Goal: Task Accomplishment & Management: Manage account settings

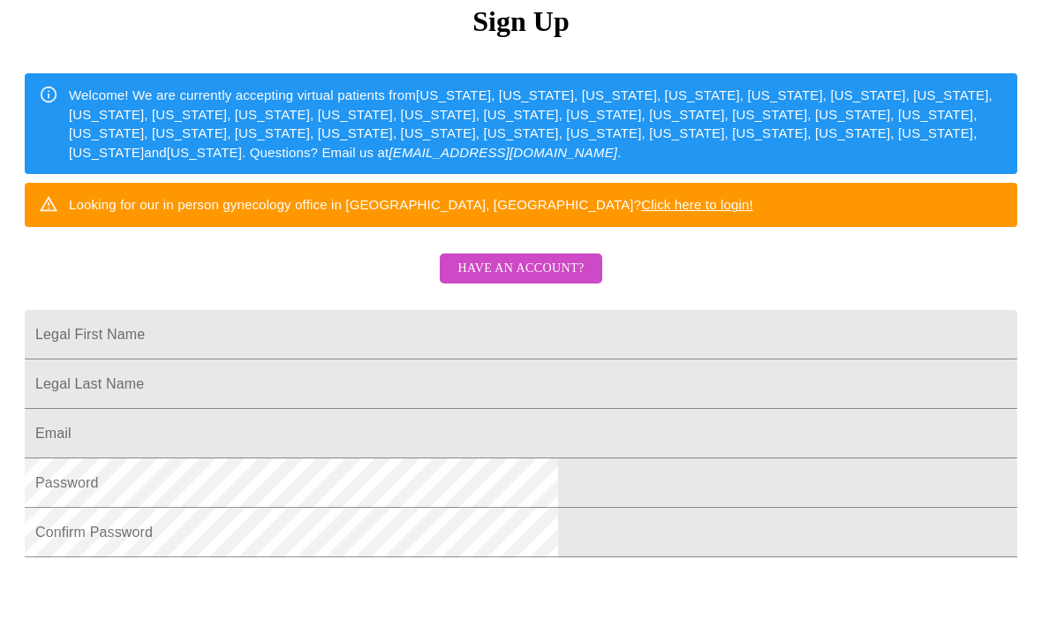
scroll to position [215, 0]
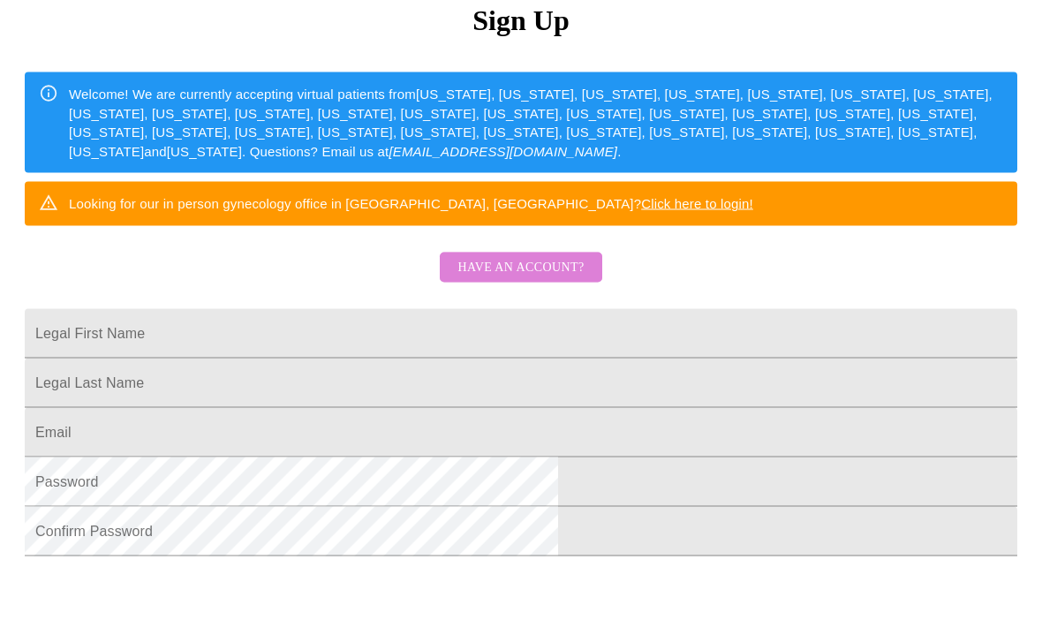
click at [553, 279] on span "Have an account?" at bounding box center [520, 268] width 126 height 22
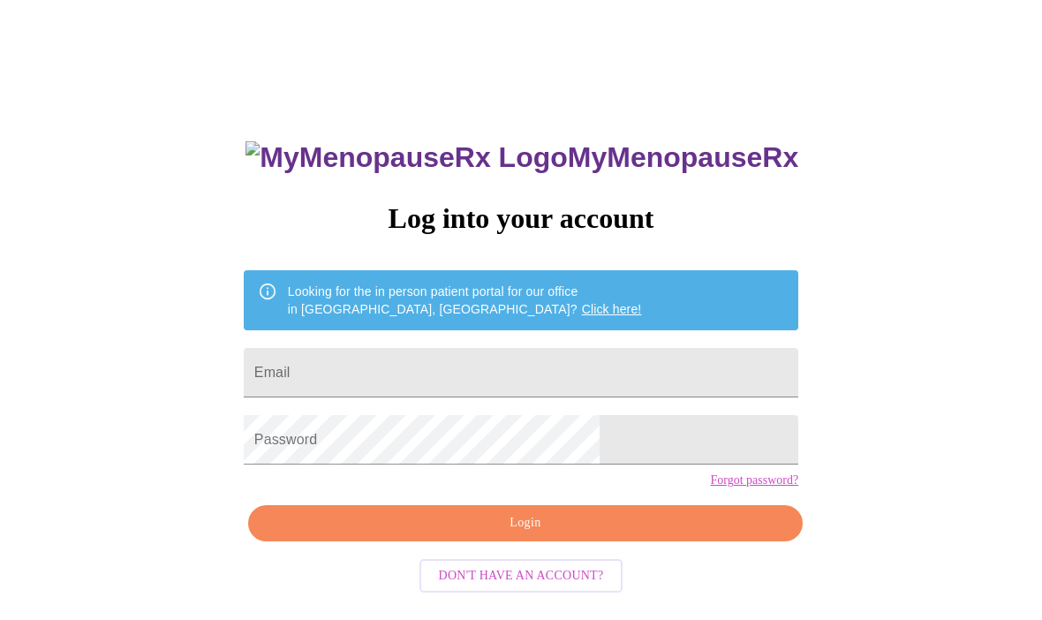
click at [580, 374] on input "Email" at bounding box center [521, 372] width 555 height 49
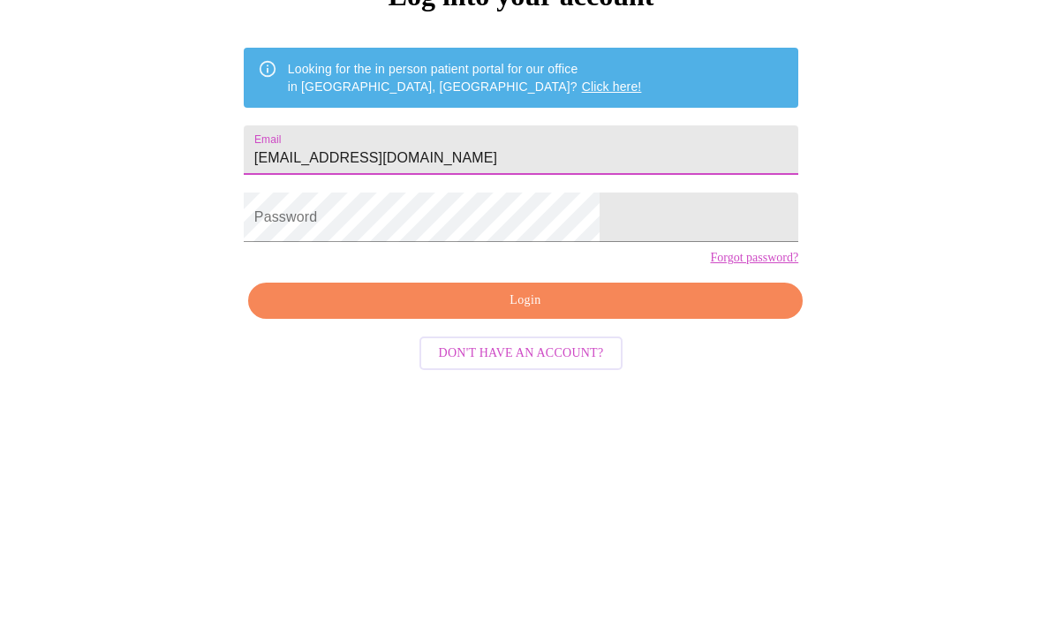
type input "[EMAIL_ADDRESS][DOMAIN_NAME]"
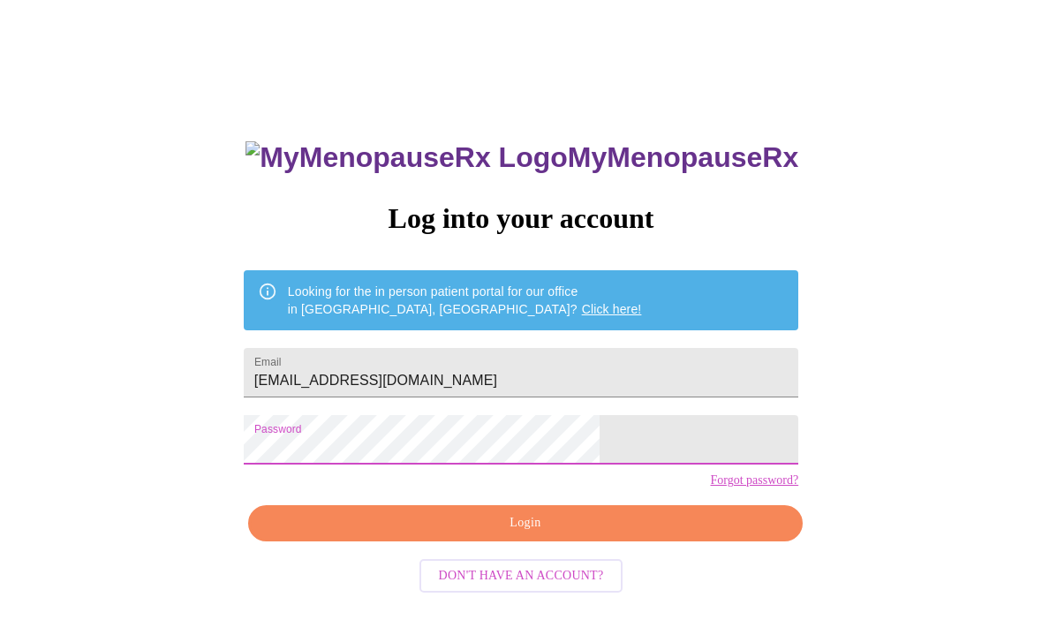
click at [624, 534] on span "Login" at bounding box center [525, 523] width 514 height 22
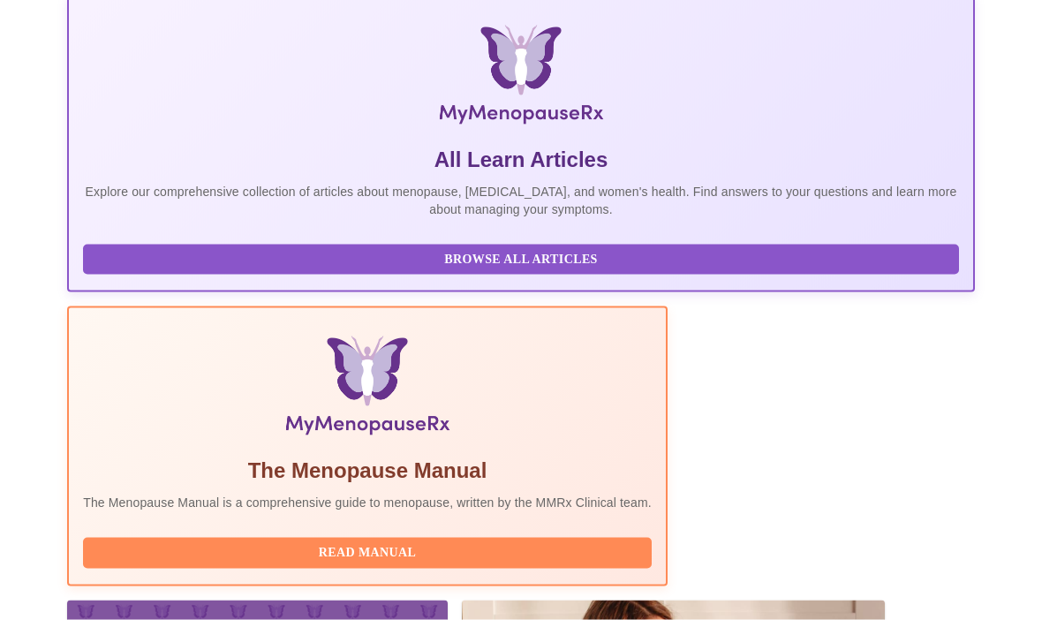
scroll to position [348, 0]
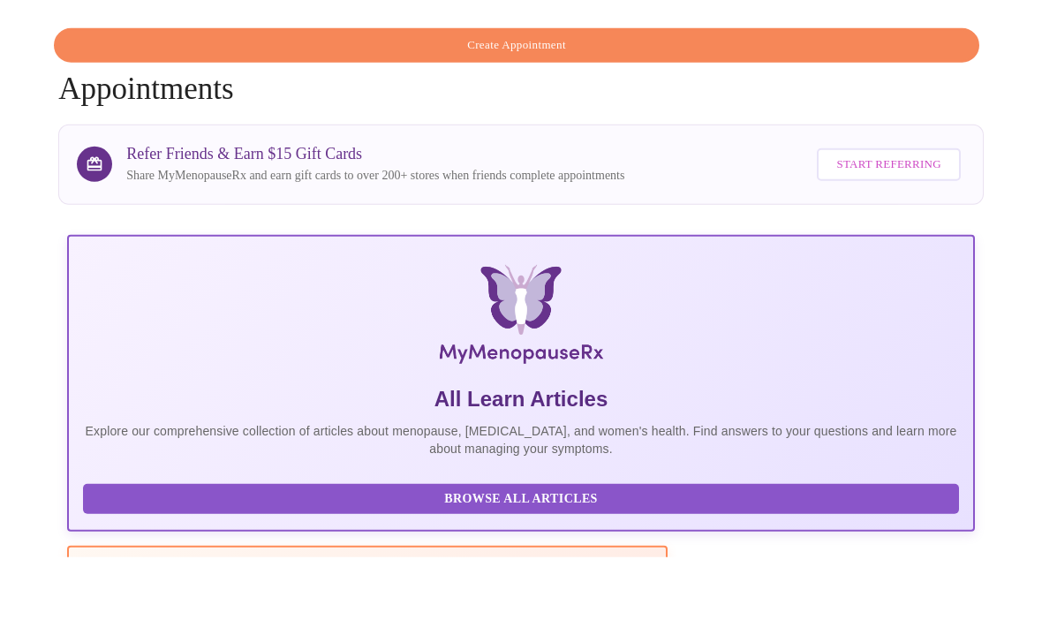
scroll to position [348, 0]
